Goal: Information Seeking & Learning: Learn about a topic

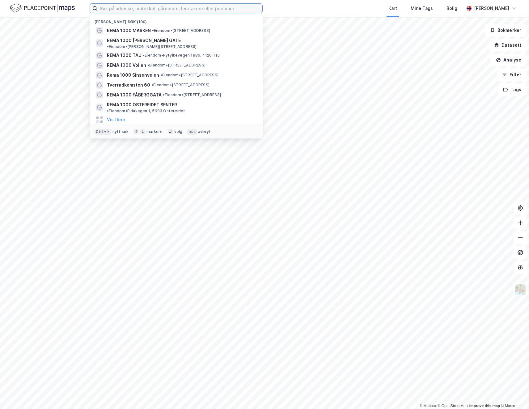
click at [157, 6] on input at bounding box center [179, 8] width 165 height 9
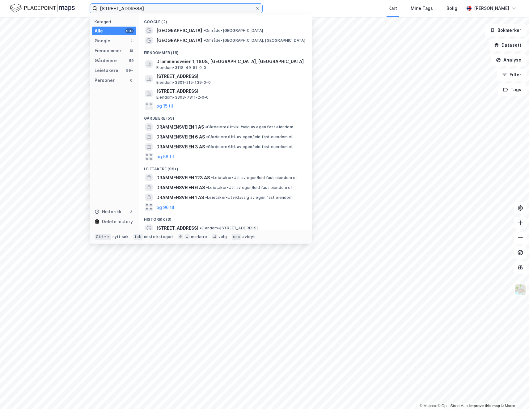
type input "[STREET_ADDRESS]"
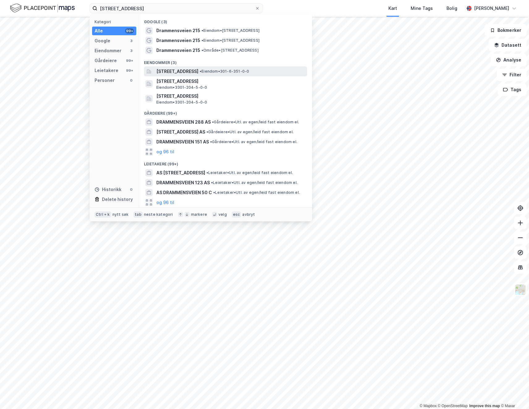
click at [160, 73] on span "[STREET_ADDRESS]" at bounding box center [177, 71] width 42 height 7
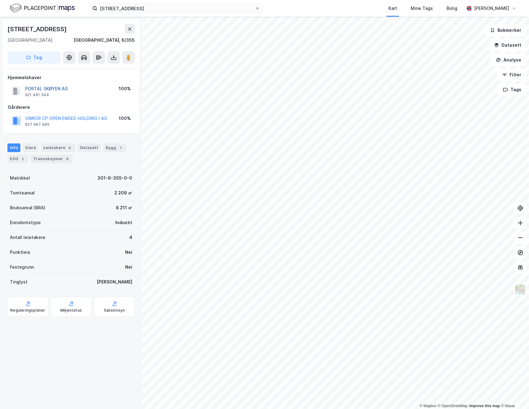
click at [0, 0] on button "PORTAL SKØYEN AS" at bounding box center [0, 0] width 0 height 0
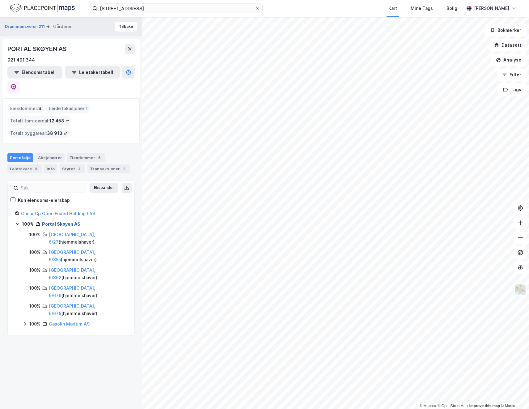
click at [61, 221] on link "Portal Skøyen AS" at bounding box center [61, 223] width 38 height 5
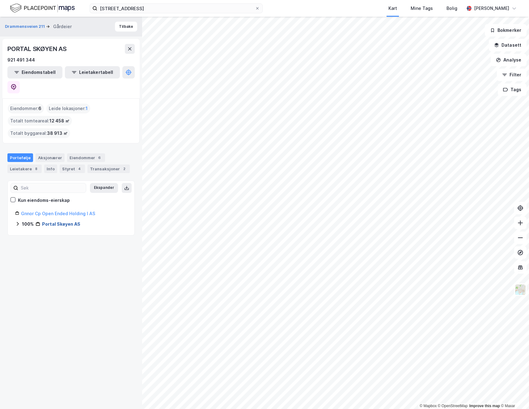
click at [61, 221] on link "Portal Skøyen AS" at bounding box center [61, 223] width 38 height 5
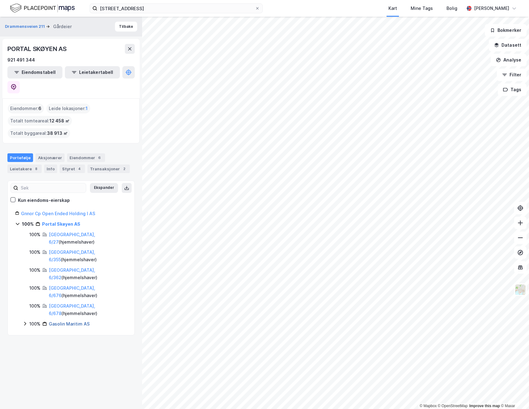
click at [59, 321] on link "Gasolin Maritim AS" at bounding box center [69, 323] width 41 height 5
